Goal: Task Accomplishment & Management: Complete application form

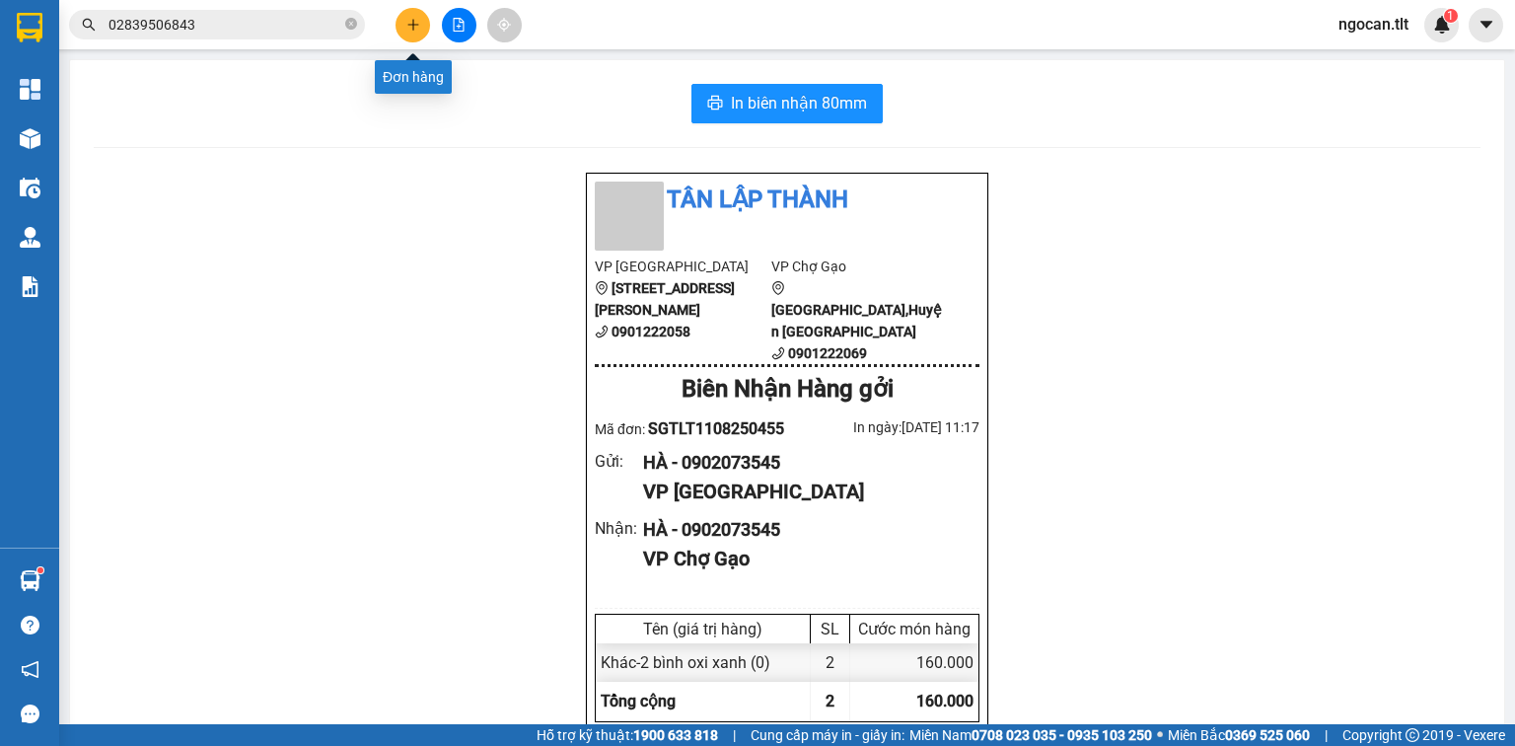
click at [419, 25] on icon "plus" at bounding box center [413, 25] width 14 height 14
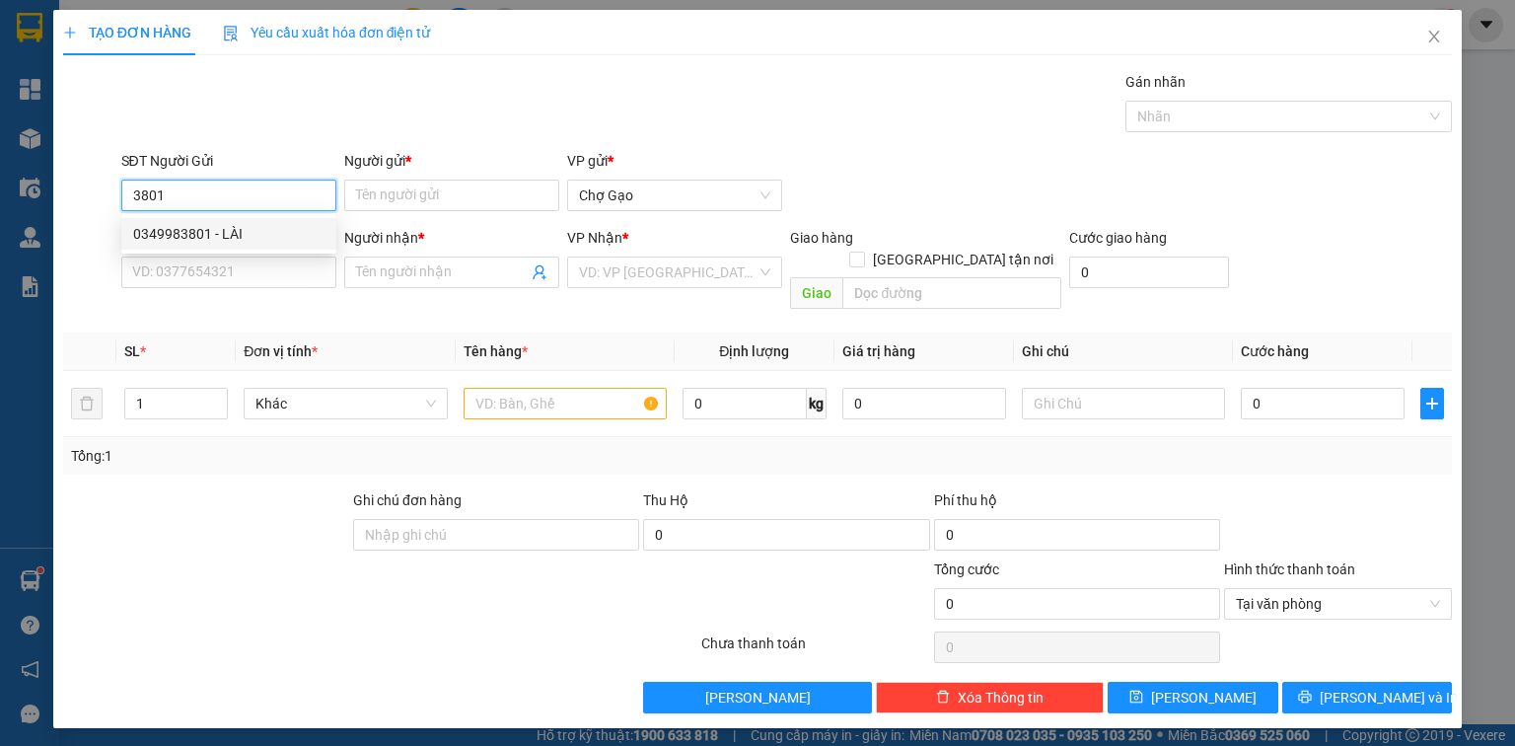
click at [206, 223] on div "0349983801 - LÀI" at bounding box center [228, 234] width 191 height 22
type input "0349983801"
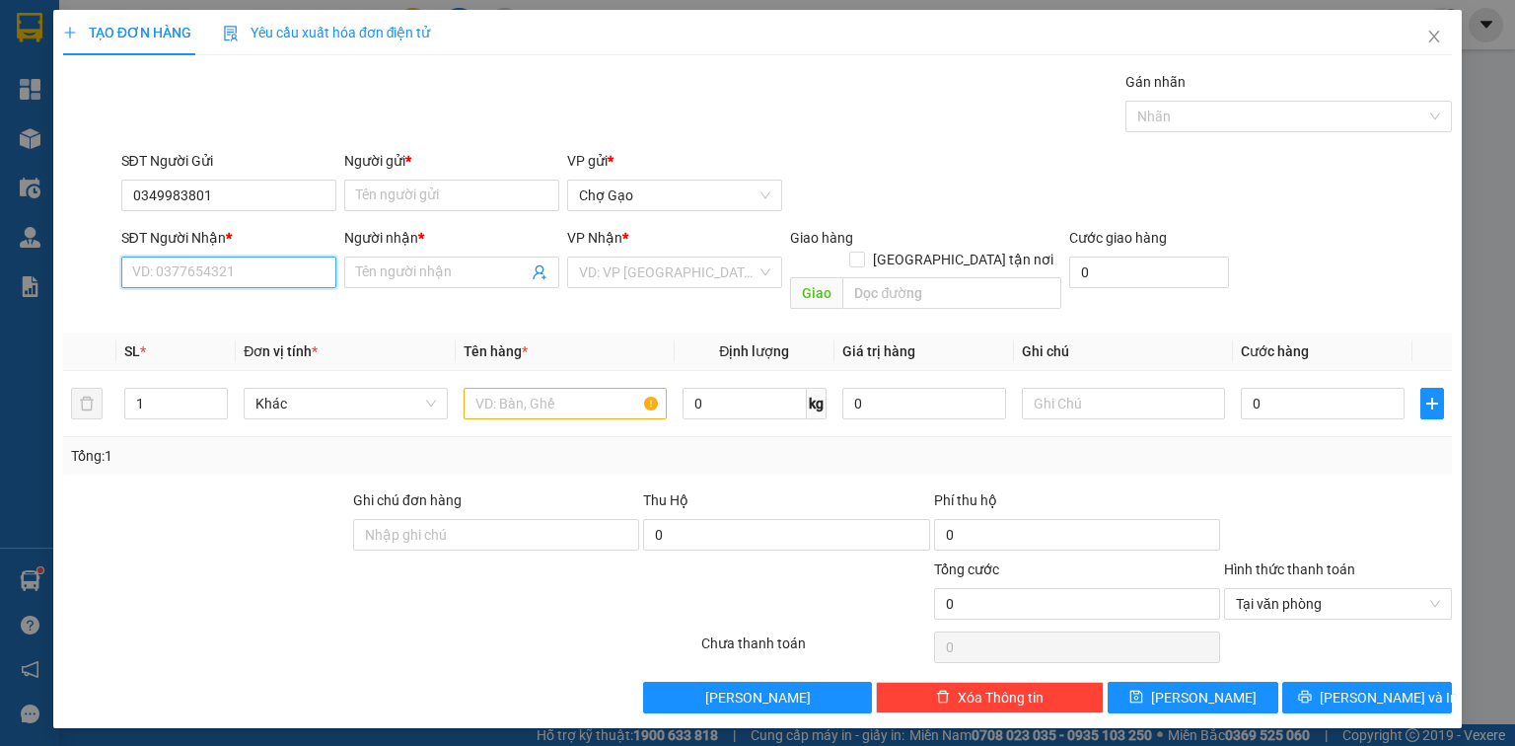
click at [209, 267] on input "SĐT Người Nhận *" at bounding box center [228, 273] width 215 height 32
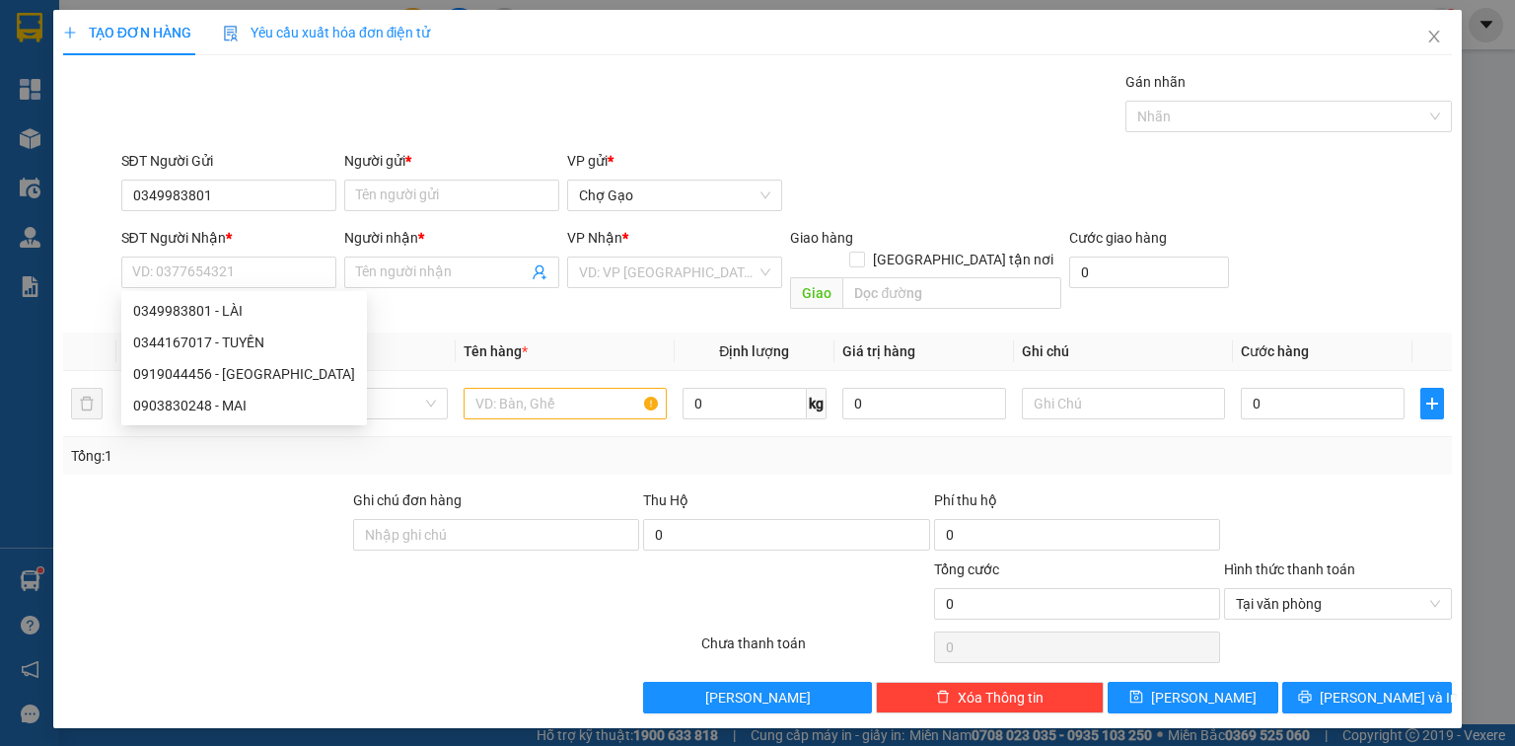
click at [412, 177] on div "Người gửi *" at bounding box center [451, 165] width 215 height 30
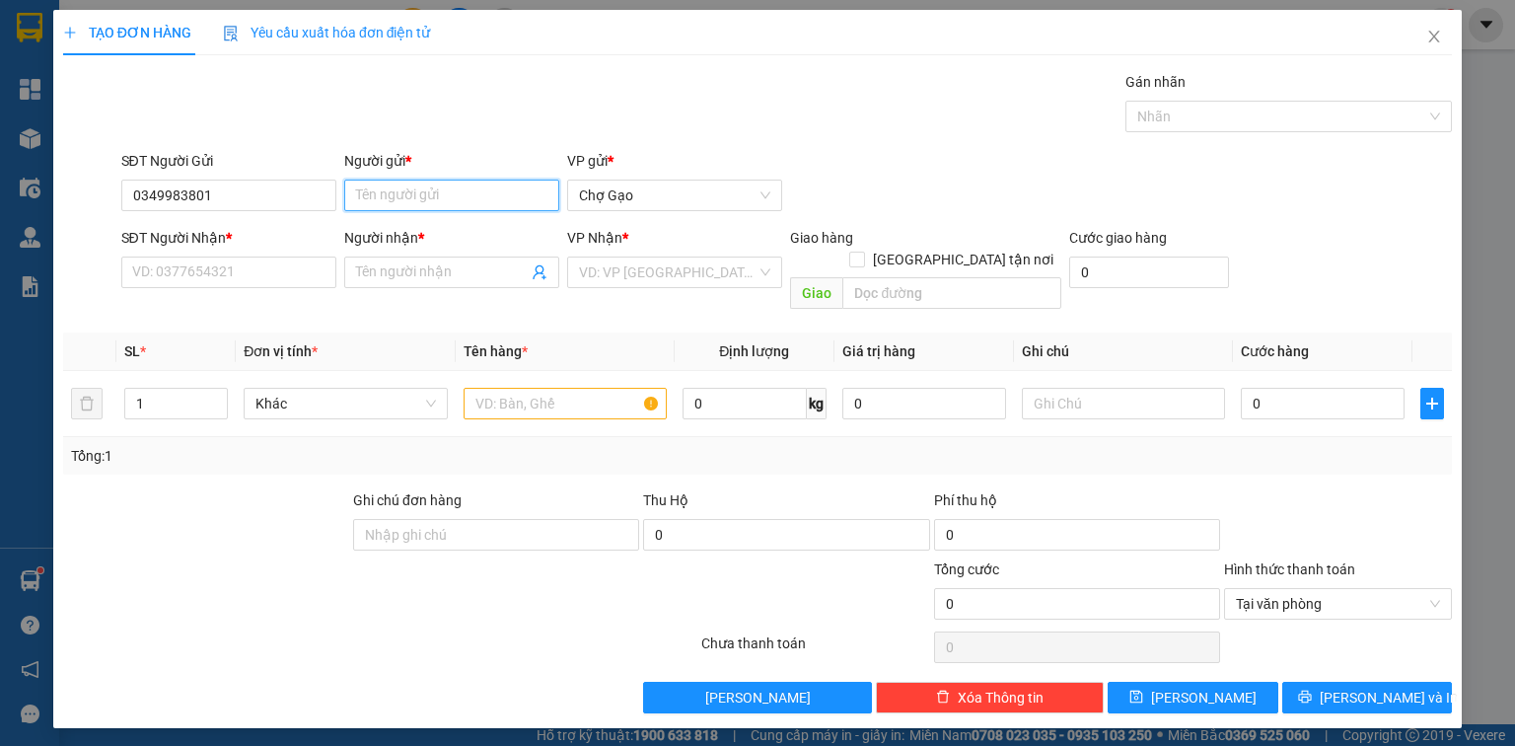
click at [403, 193] on input "Người gửi *" at bounding box center [451, 196] width 215 height 32
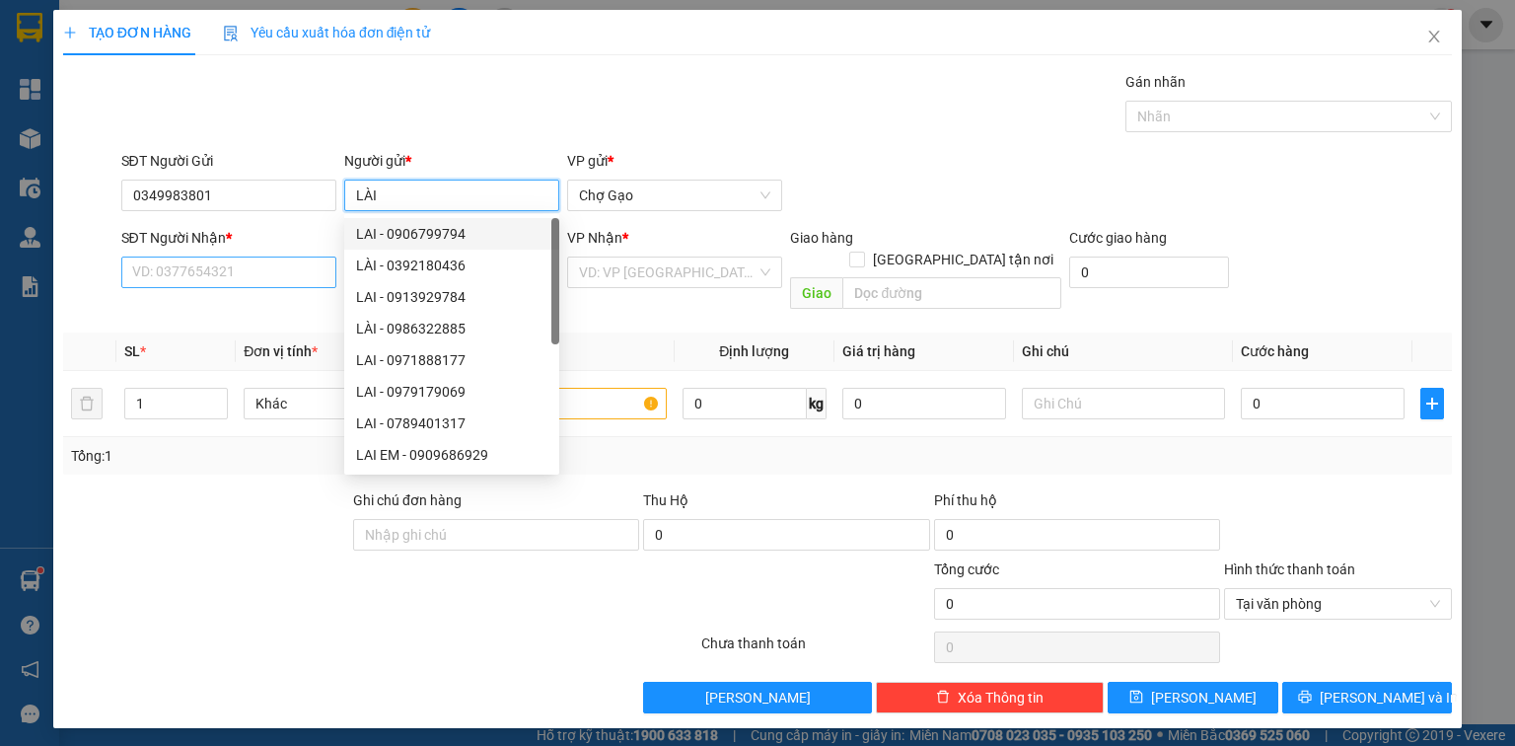
type input "LÀI"
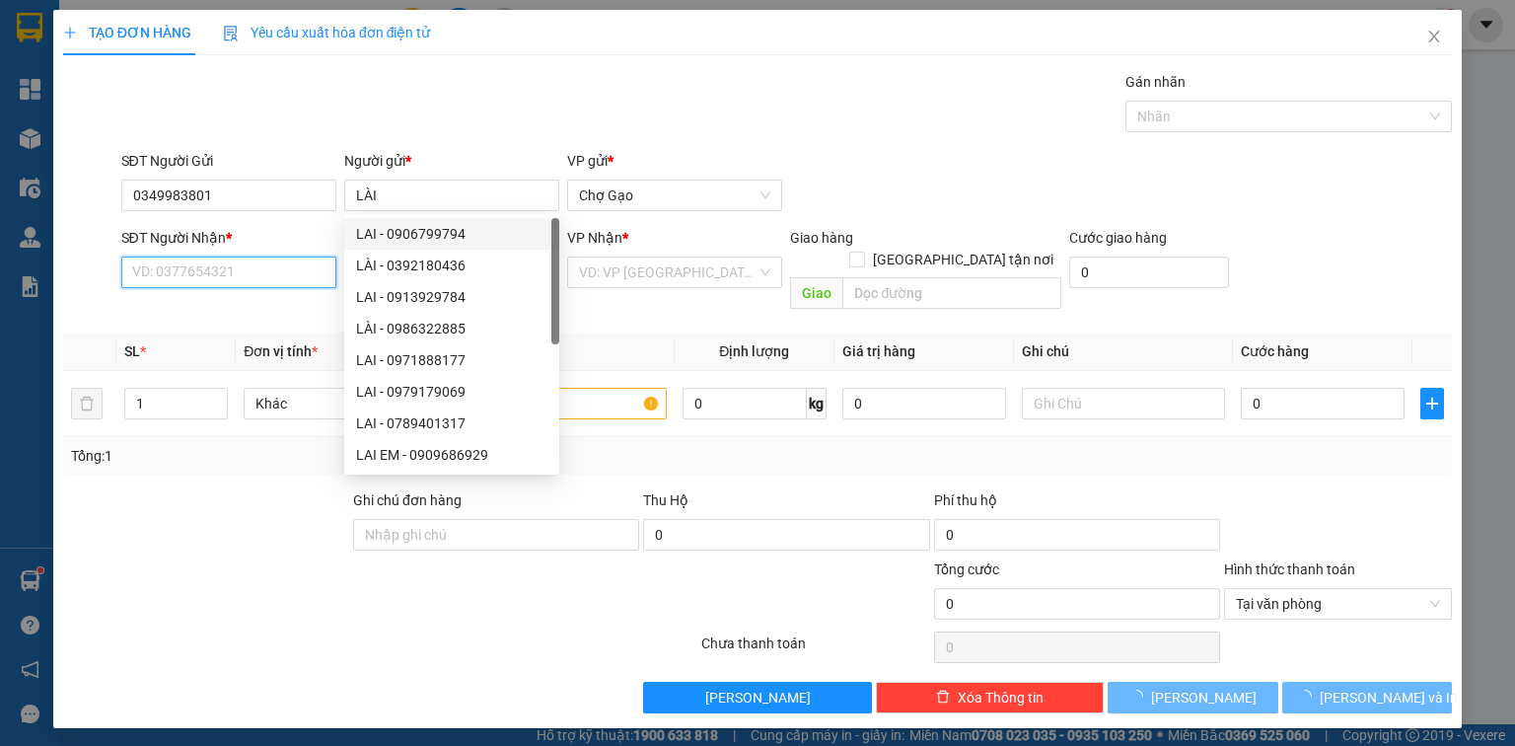
click at [301, 276] on input "SĐT Người Nhận *" at bounding box center [228, 273] width 215 height 32
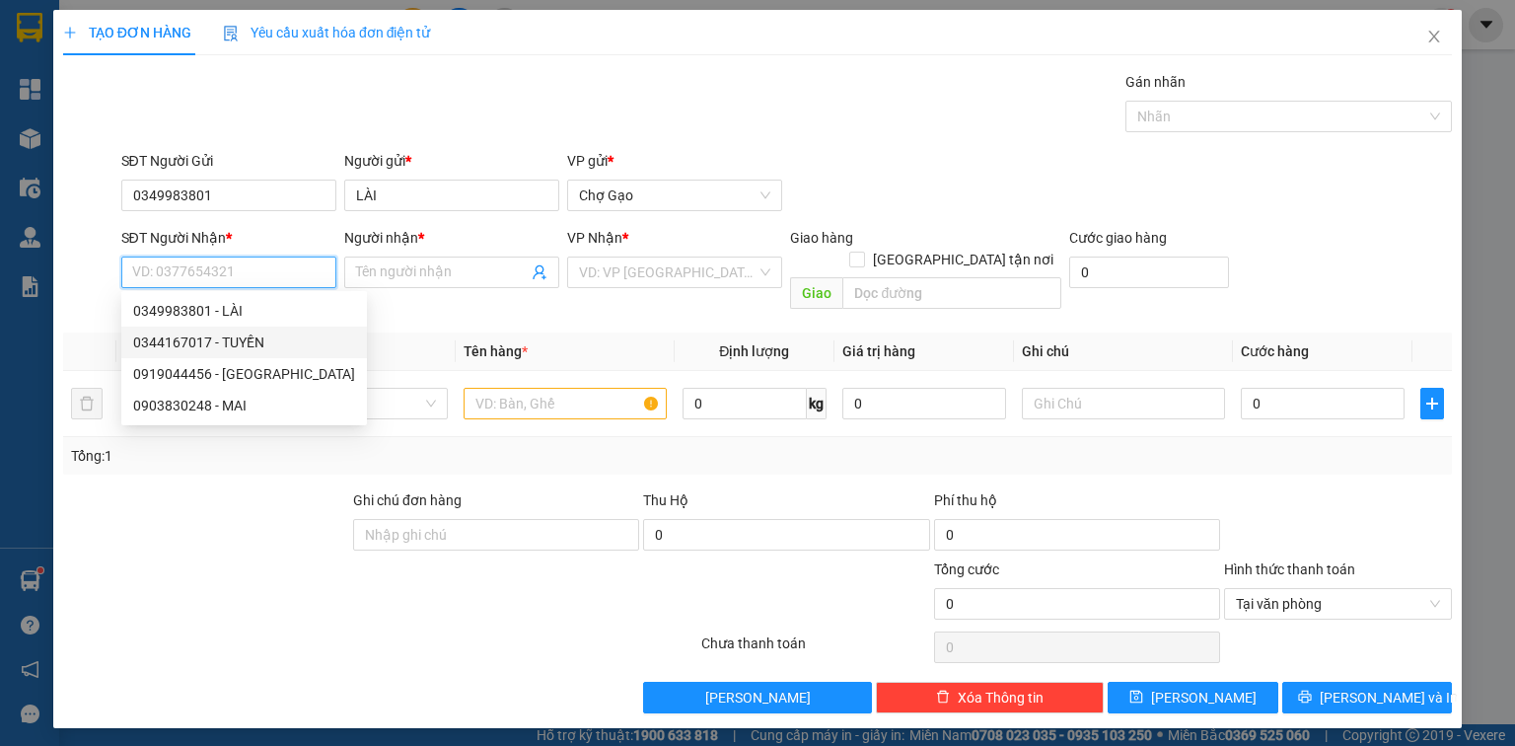
drag, startPoint x: 252, startPoint y: 347, endPoint x: 284, endPoint y: 345, distance: 32.6
click at [253, 347] on div "0344167017 - TUYỀN" at bounding box center [244, 342] width 222 height 22
type input "0344167017"
type input "TUYỀN"
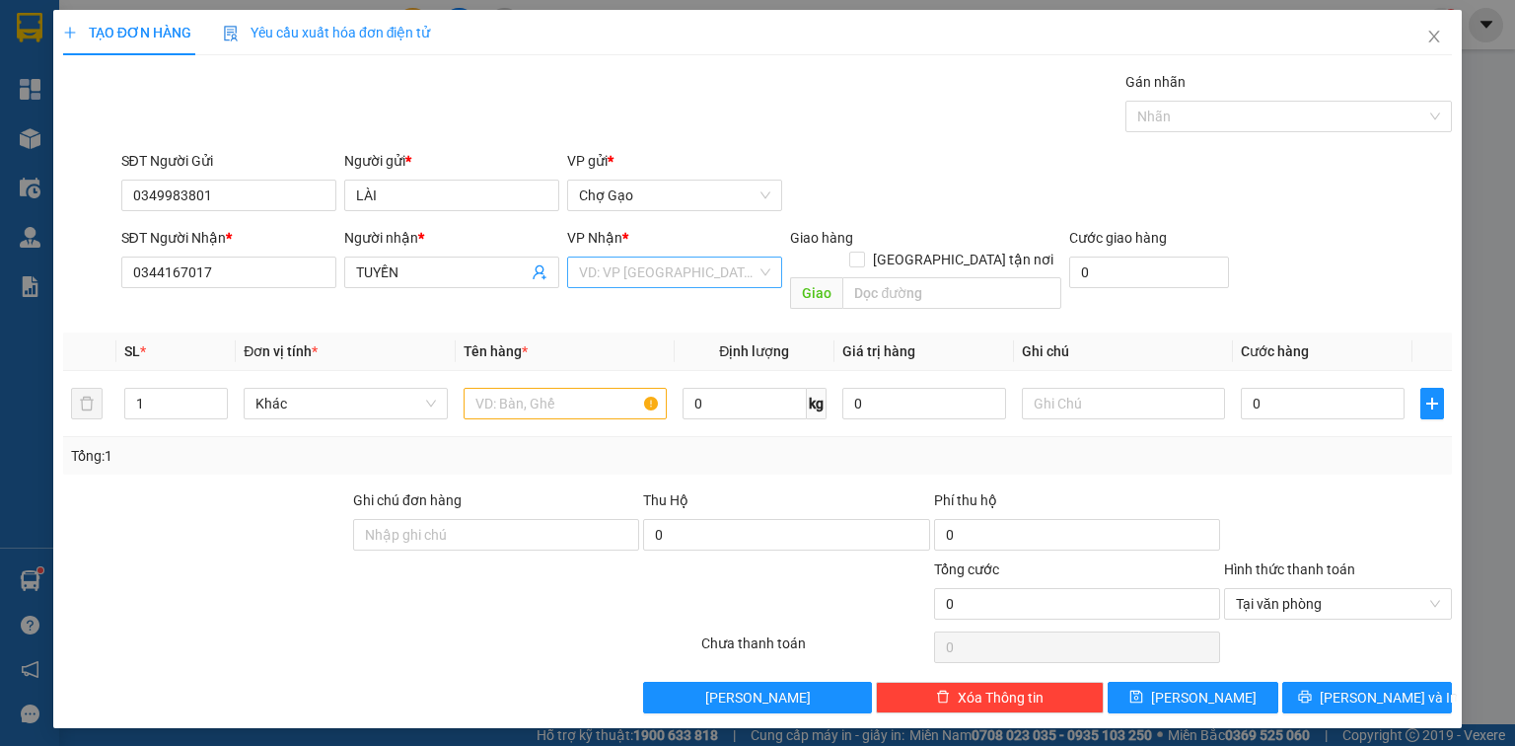
click at [645, 281] on input "search" at bounding box center [668, 272] width 178 height 30
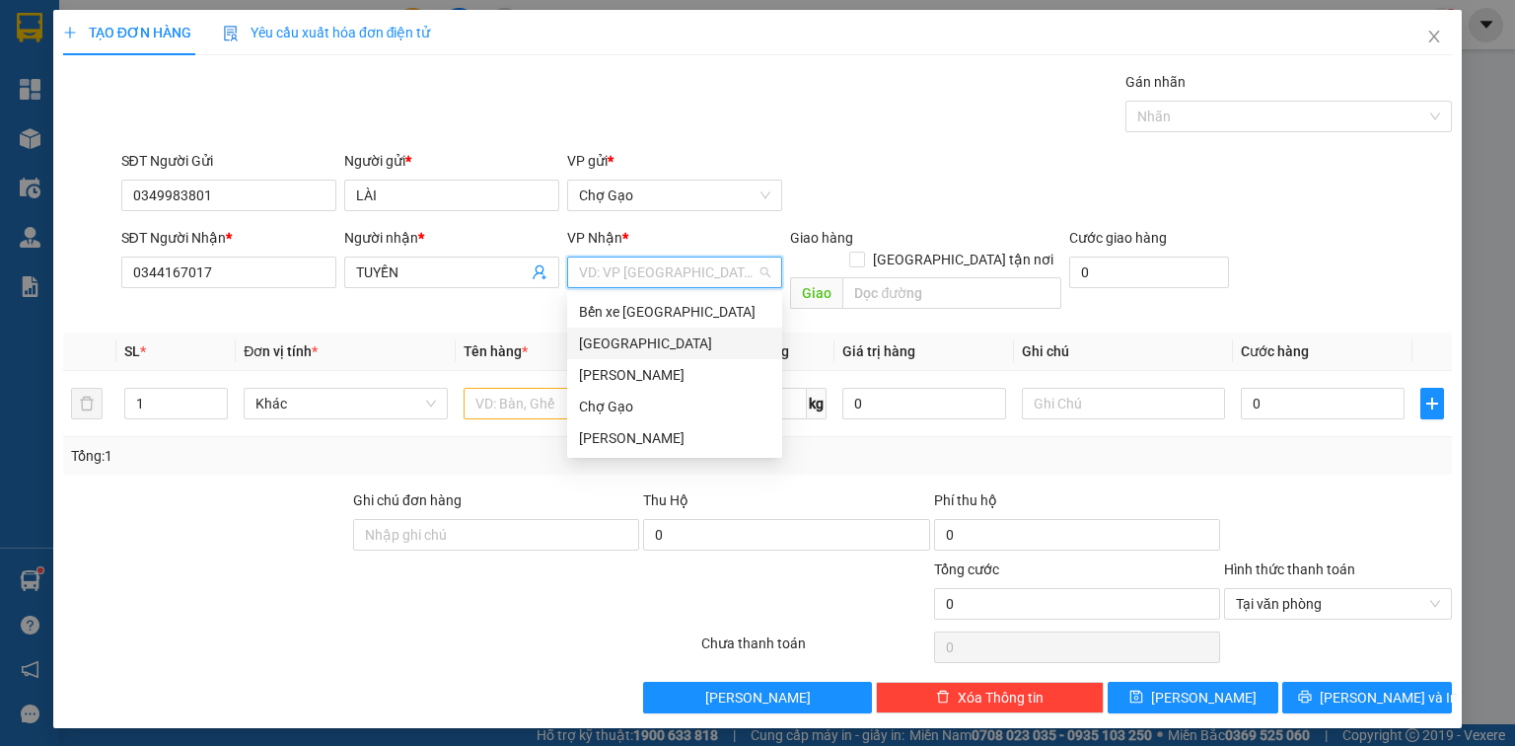
click at [624, 337] on div "[GEOGRAPHIC_DATA]" at bounding box center [674, 343] width 191 height 22
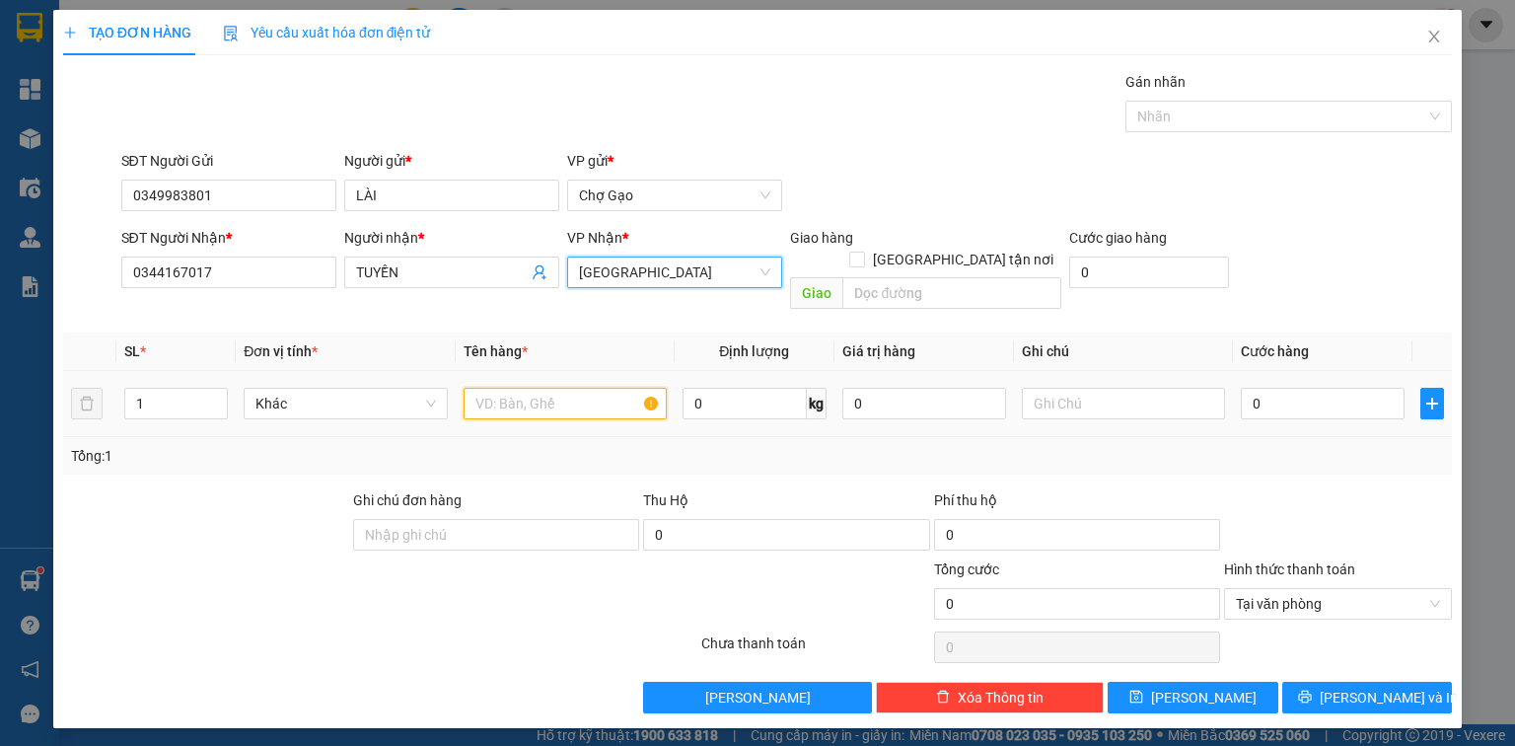
click at [547, 388] on input "text" at bounding box center [565, 404] width 203 height 32
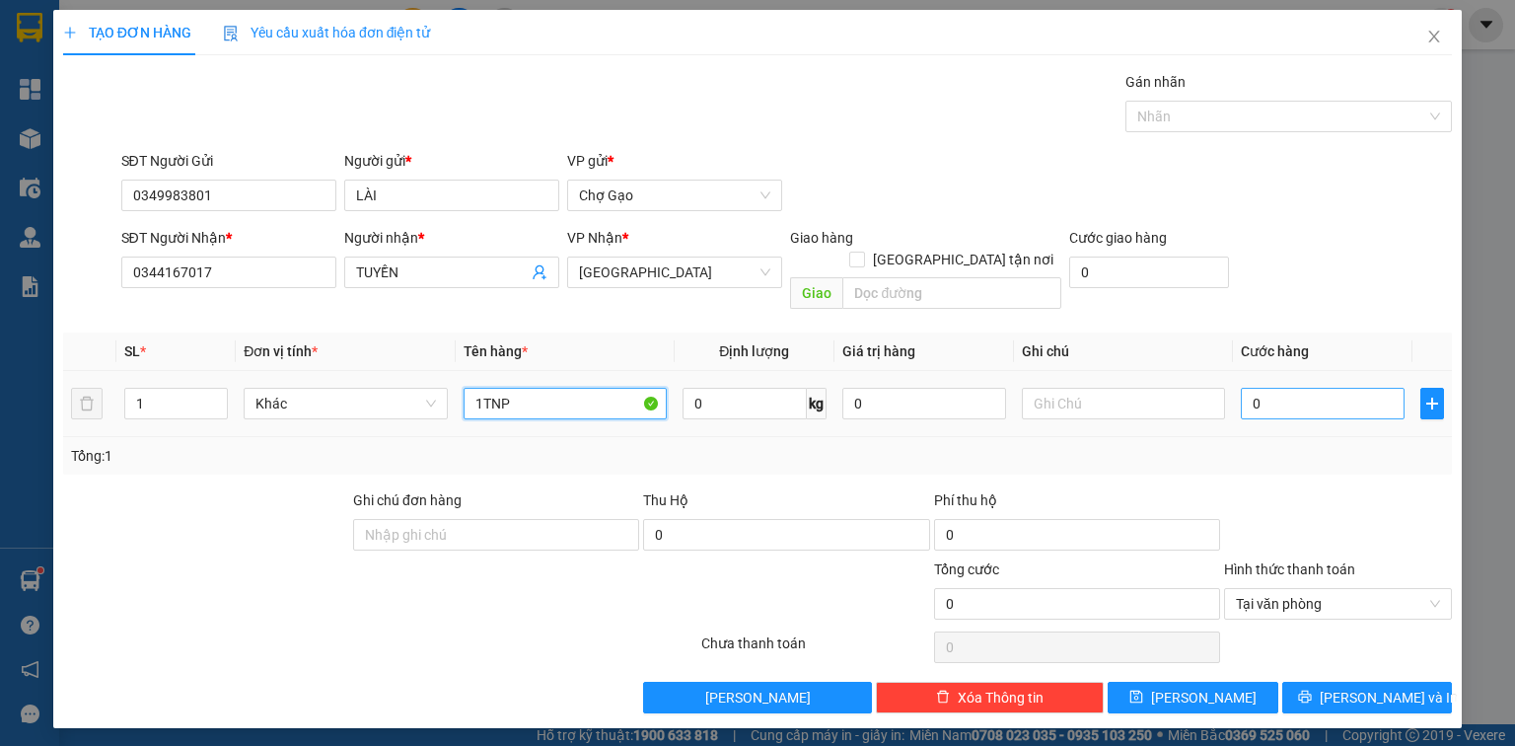
type input "1TNP"
click at [1275, 388] on input "0" at bounding box center [1323, 404] width 164 height 32
type input "3"
type input "30"
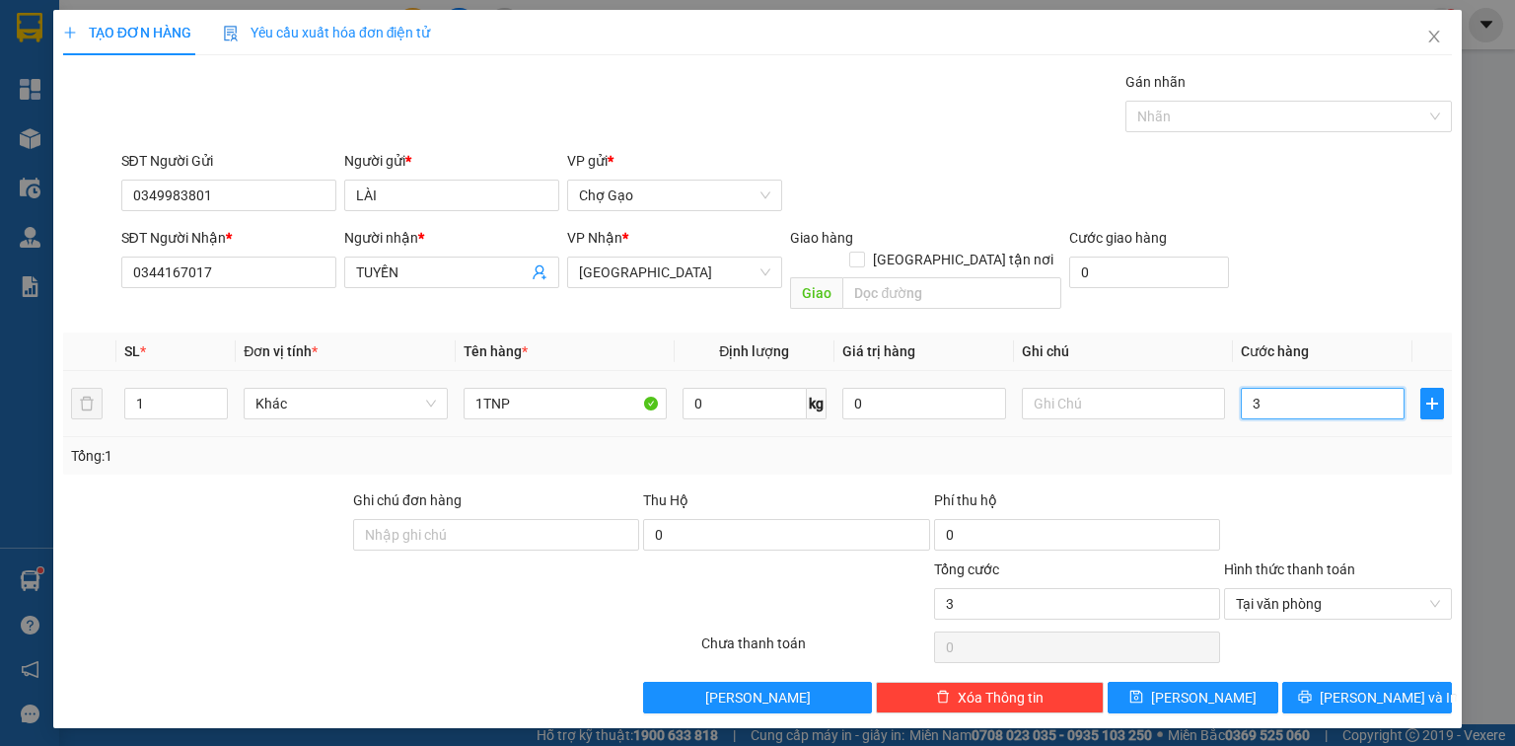
type input "30"
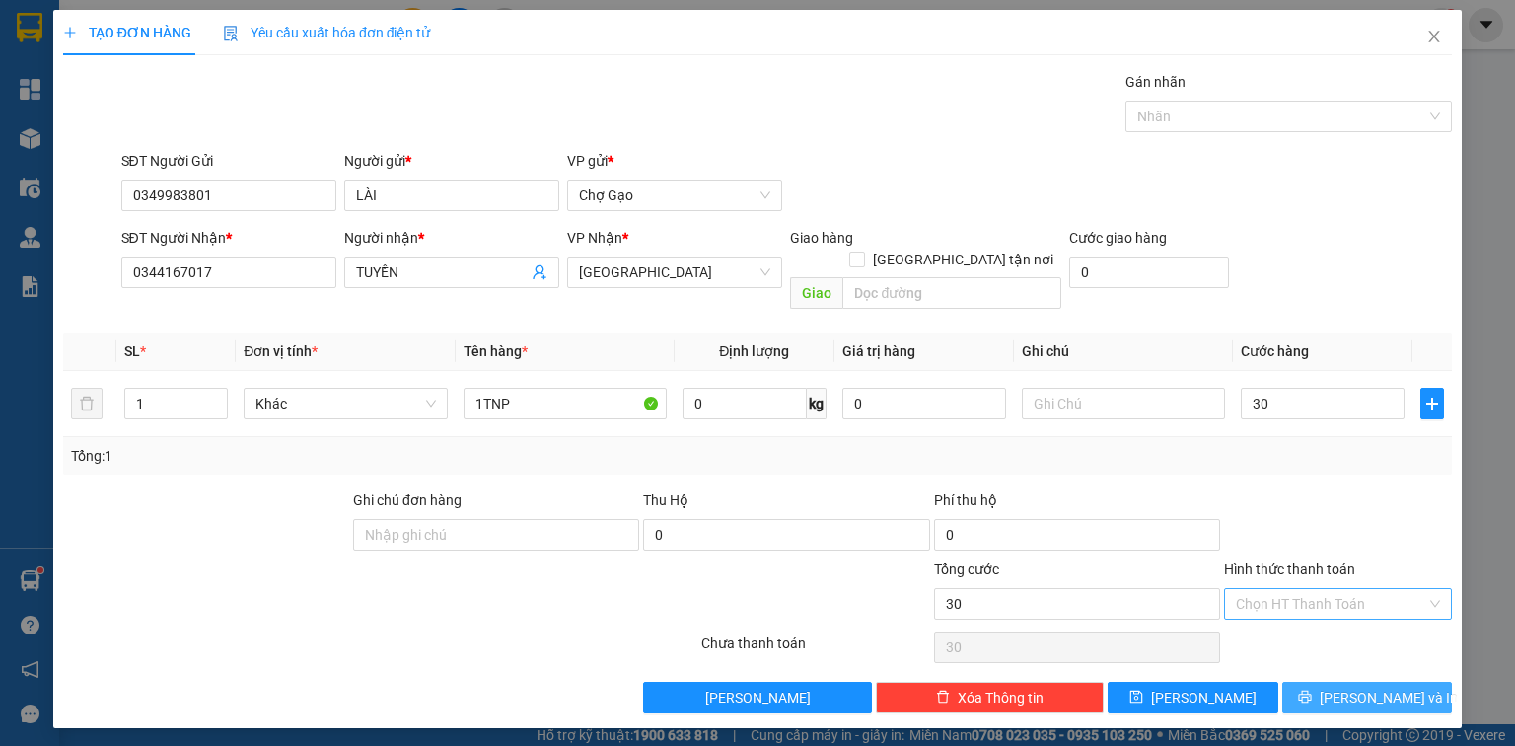
type input "30.000"
click at [1398, 687] on span "[PERSON_NAME] và In" at bounding box center [1389, 698] width 138 height 22
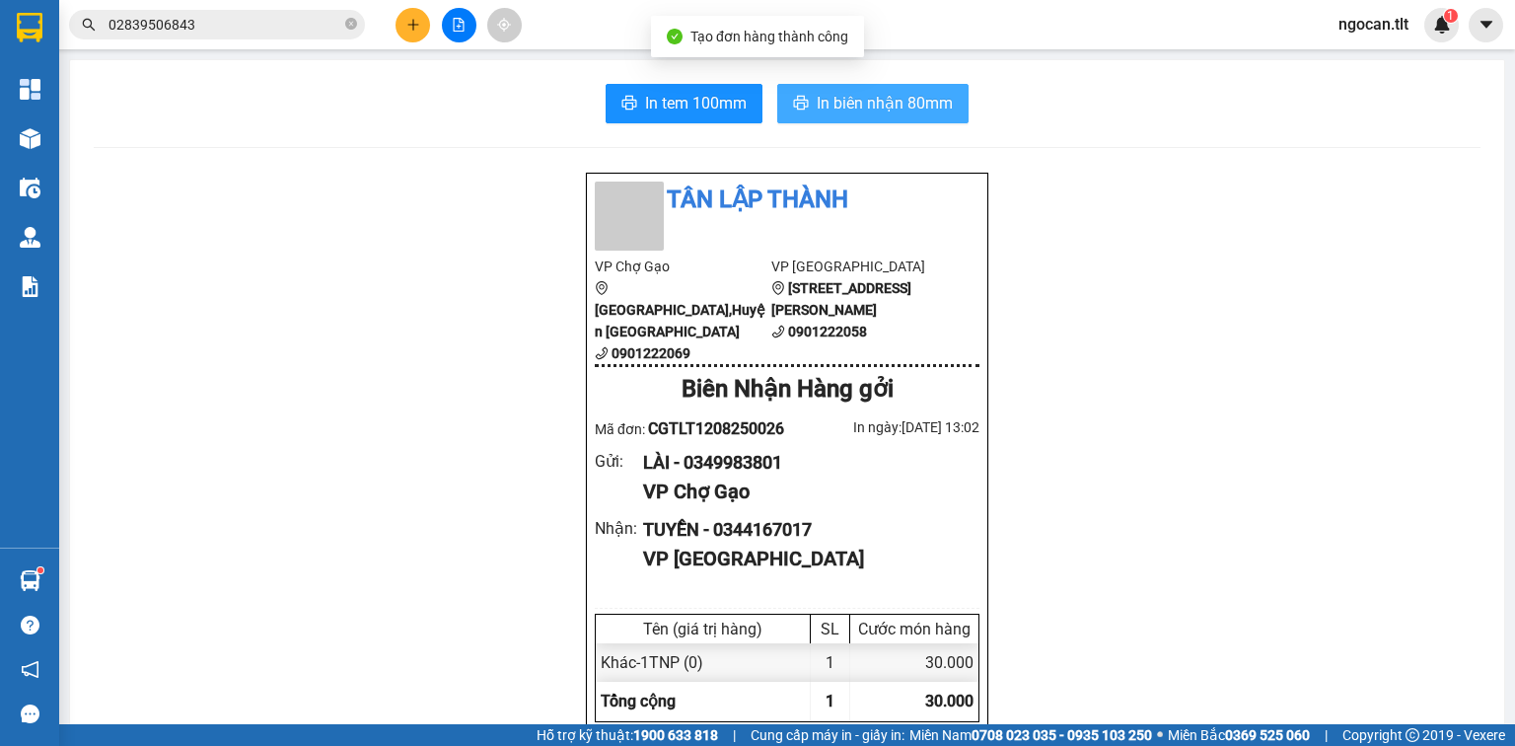
click at [881, 105] on span "In biên nhận 80mm" at bounding box center [885, 103] width 136 height 25
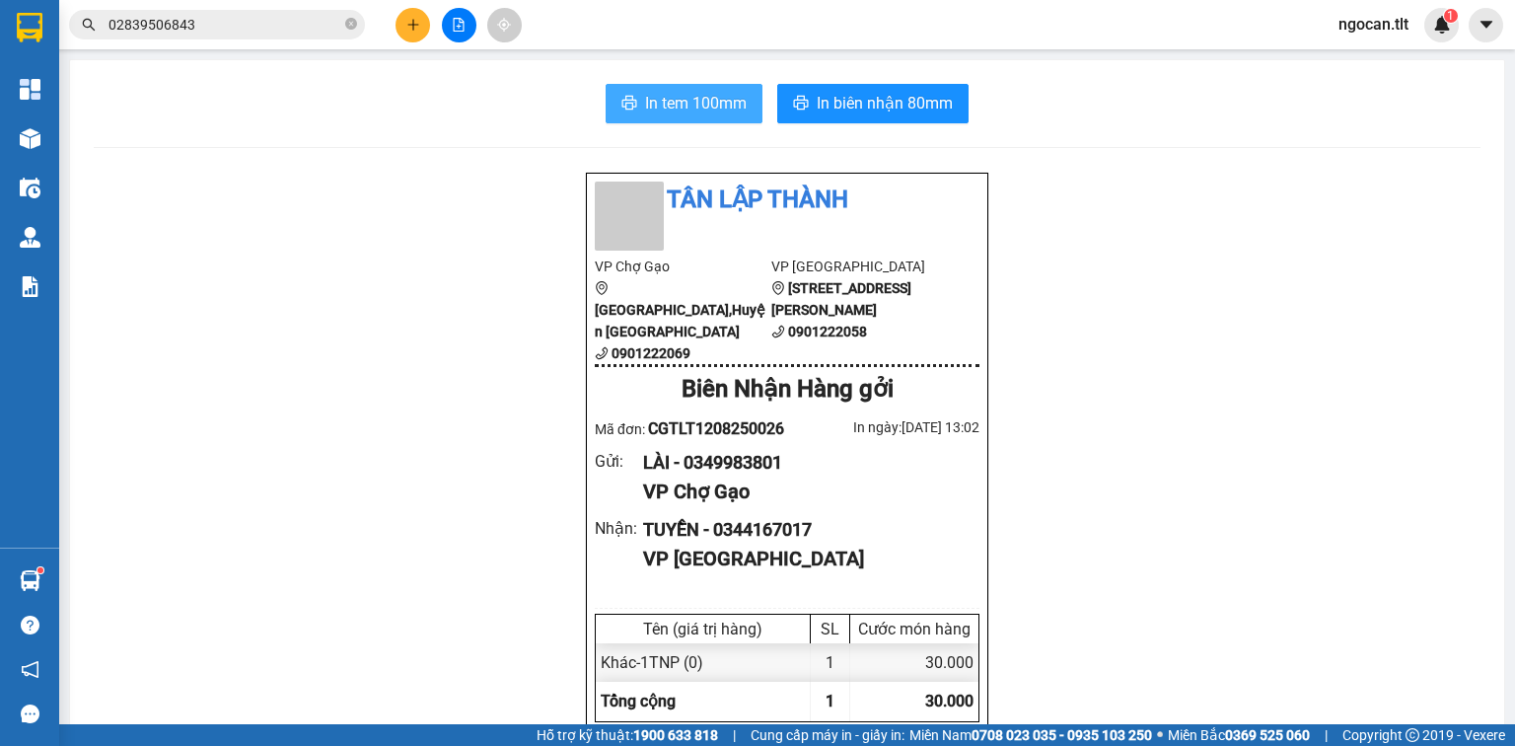
click at [678, 107] on span "In tem 100mm" at bounding box center [696, 103] width 102 height 25
